Goal: Task Accomplishment & Management: Use online tool/utility

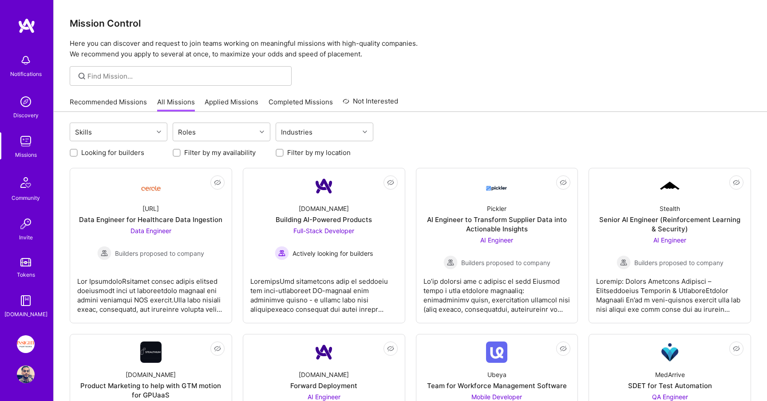
click at [230, 100] on link "Applied Missions" at bounding box center [232, 104] width 54 height 15
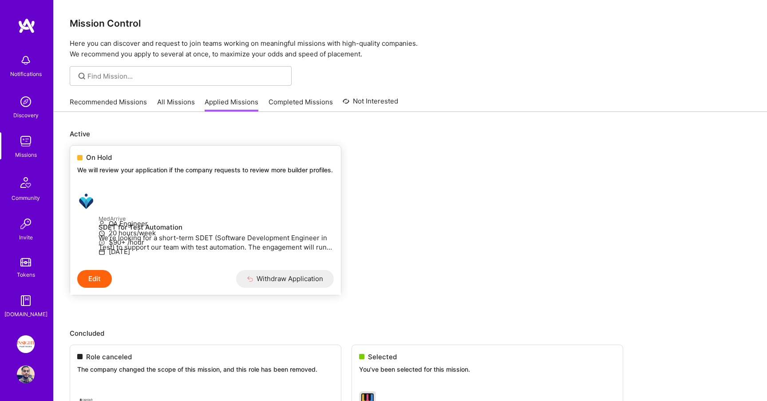
click at [237, 174] on p "We will review your application if the company requests to review more builder …" at bounding box center [205, 170] width 256 height 9
click at [106, 155] on span "On Hold" at bounding box center [99, 157] width 26 height 9
click at [129, 223] on p "MedArrive" at bounding box center [216, 218] width 235 height 10
click at [112, 106] on link "Recommended Missions" at bounding box center [108, 104] width 77 height 15
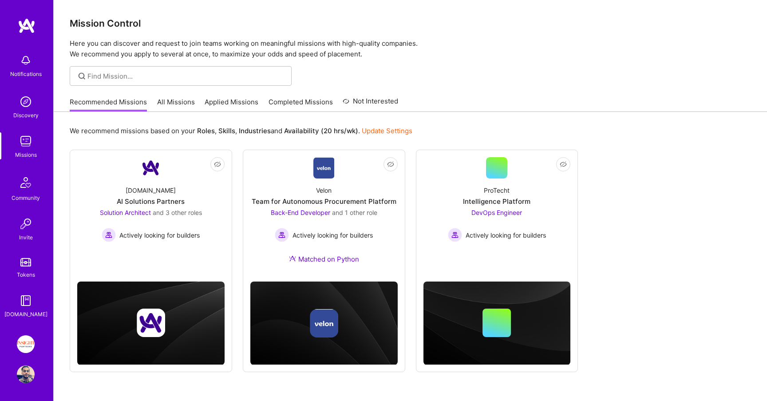
click at [187, 99] on link "All Missions" at bounding box center [176, 104] width 38 height 15
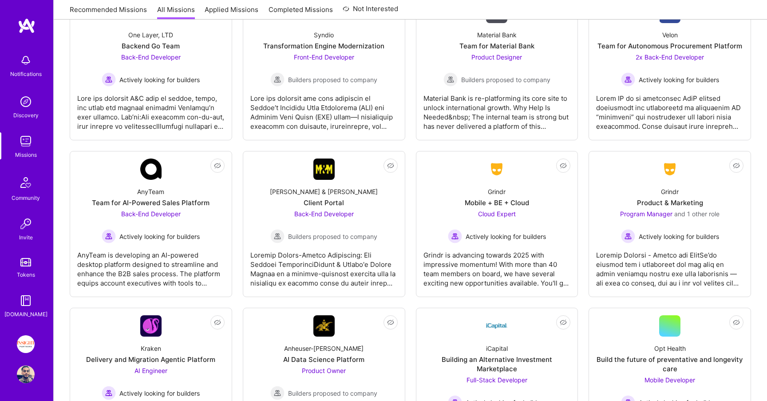
scroll to position [1668, 0]
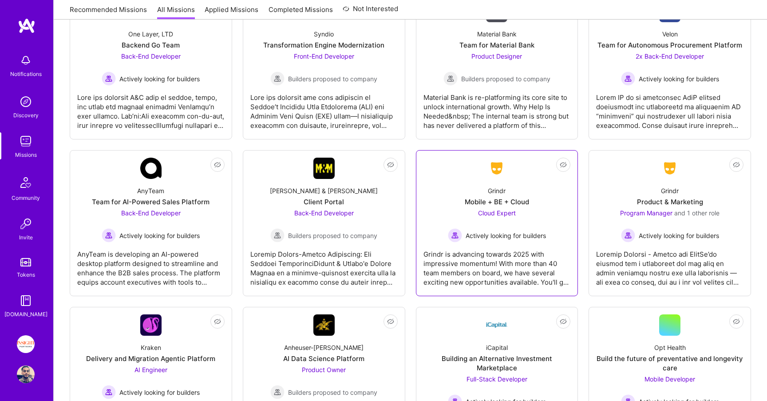
click at [466, 202] on div "Grindr Mobile + BE + Cloud Cloud Expert Actively looking for builders" at bounding box center [496, 210] width 147 height 63
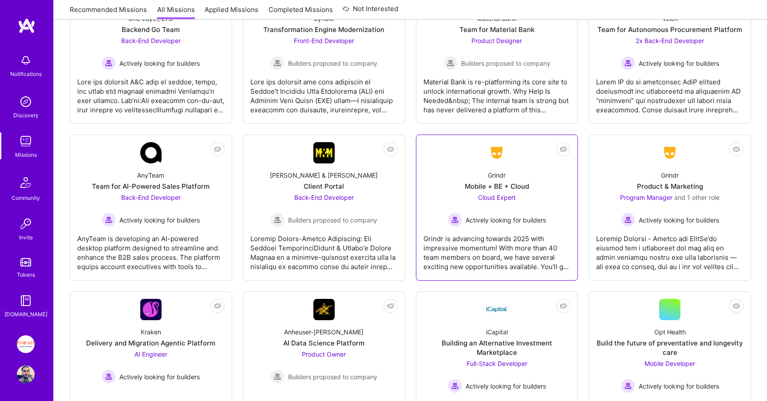
click at [523, 168] on link "Not Interested Grindr Mobile + BE + Cloud Cloud Expert Actively looking for bui…" at bounding box center [496, 207] width 147 height 131
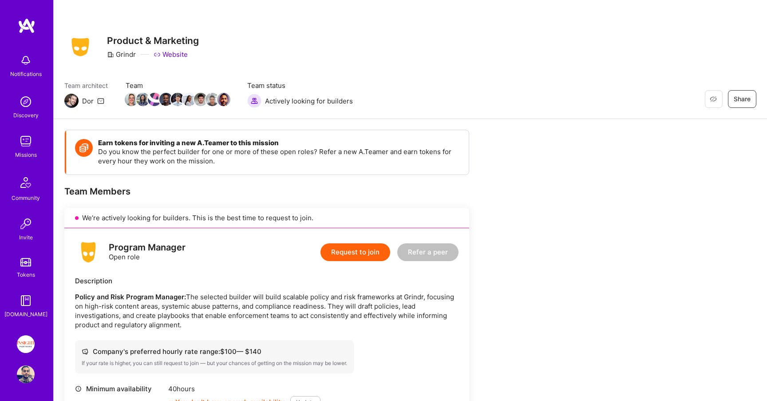
click at [175, 51] on link "Website" at bounding box center [171, 54] width 34 height 9
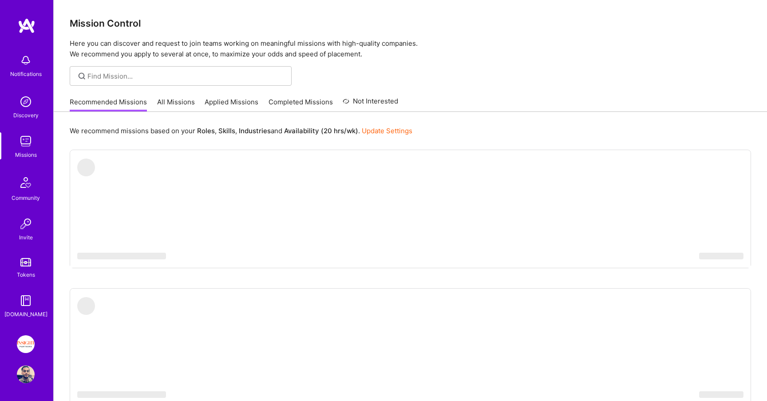
click at [308, 103] on link "Completed Missions" at bounding box center [300, 104] width 64 height 15
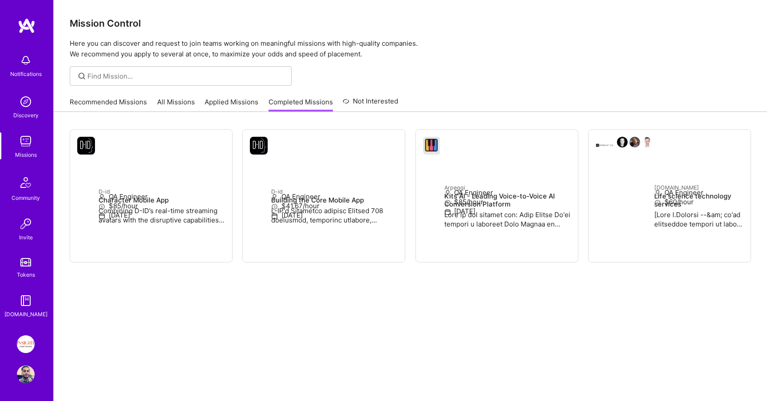
click at [224, 99] on link "Applied Missions" at bounding box center [232, 104] width 54 height 15
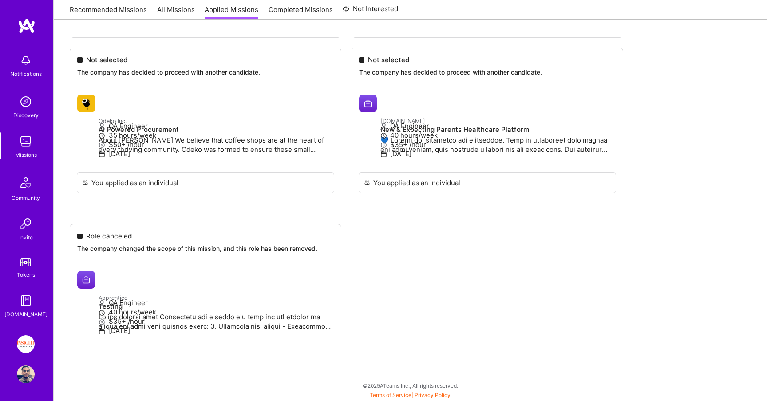
scroll to position [713, 0]
click at [112, 164] on ul "Role canceled The company changed the scope of this mission, and this role has …" at bounding box center [410, 55] width 681 height 655
click at [86, 131] on ul "Role canceled The company changed the scope of this mission, and this role has …" at bounding box center [410, 55] width 681 height 655
click at [111, 253] on ul "Role canceled The company changed the scope of this mission, and this role has …" at bounding box center [410, 55] width 681 height 655
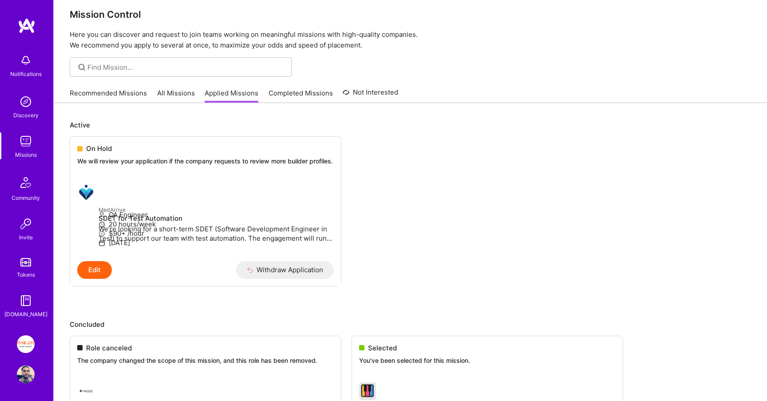
scroll to position [0, 0]
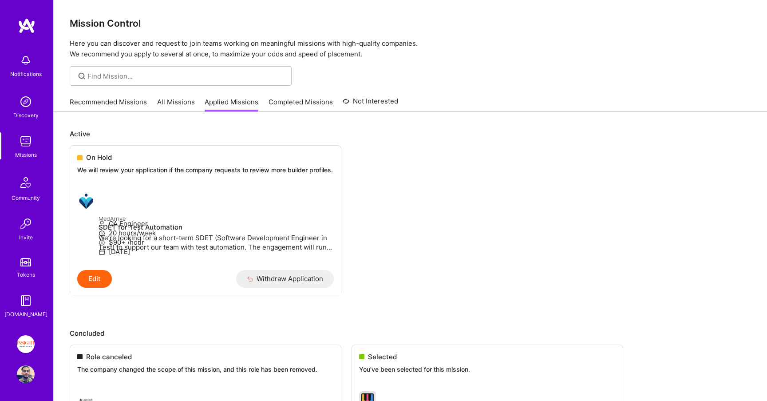
click at [101, 106] on link "Recommended Missions" at bounding box center [108, 104] width 77 height 15
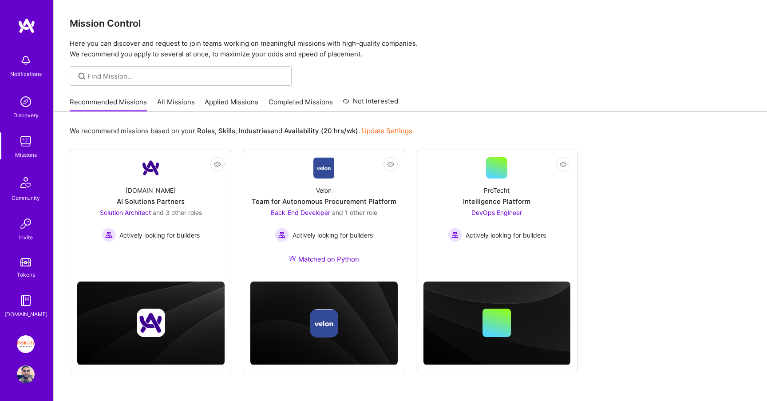
click at [175, 109] on link "All Missions" at bounding box center [176, 104] width 38 height 15
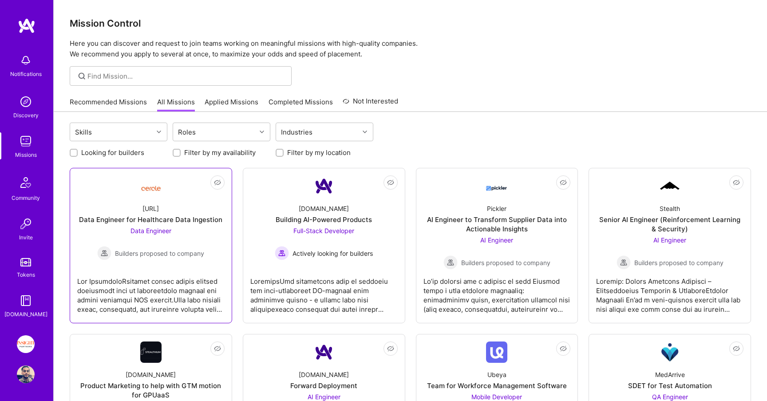
click at [174, 203] on div "Cercle.ai Data Engineer for Healthcare Data Ingestion Data Engineer Builders pr…" at bounding box center [150, 228] width 147 height 63
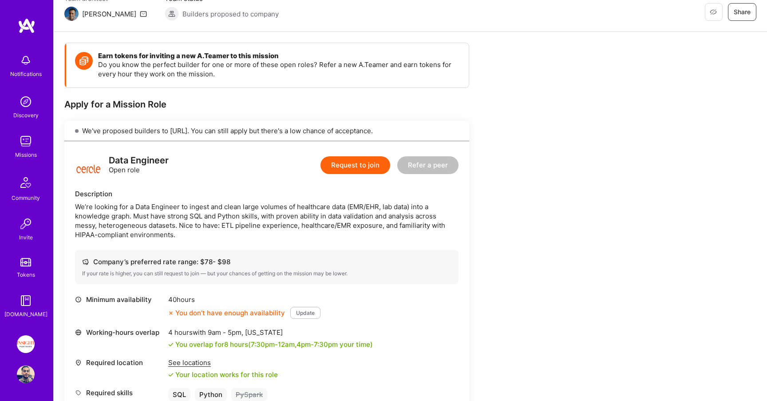
scroll to position [14, 0]
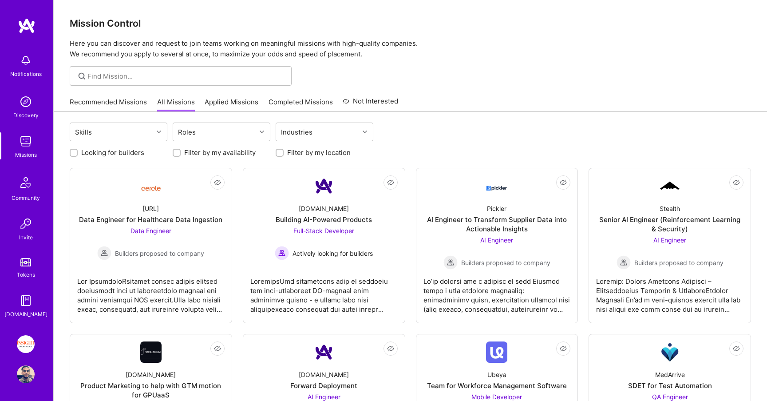
click at [96, 110] on link "Recommended Missions" at bounding box center [108, 104] width 77 height 15
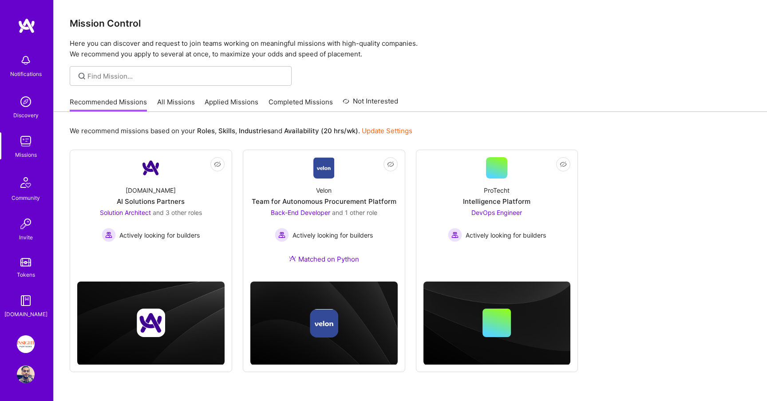
click at [24, 265] on img at bounding box center [25, 262] width 11 height 8
